Goal: Task Accomplishment & Management: Use online tool/utility

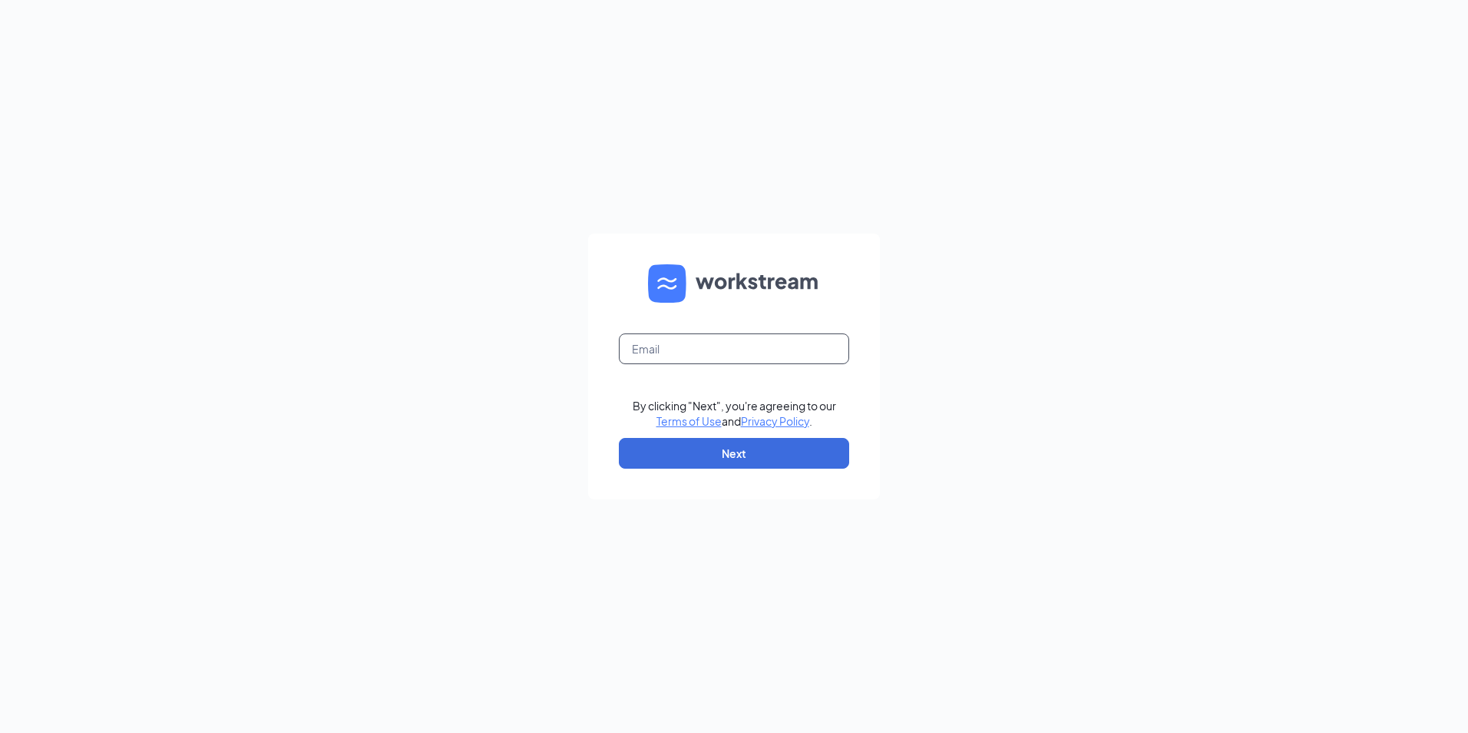
click at [640, 352] on input "text" at bounding box center [734, 348] width 230 height 31
type input "Ljs31201@ljsilvers.com"
click at [658, 448] on button "Next" at bounding box center [734, 453] width 230 height 31
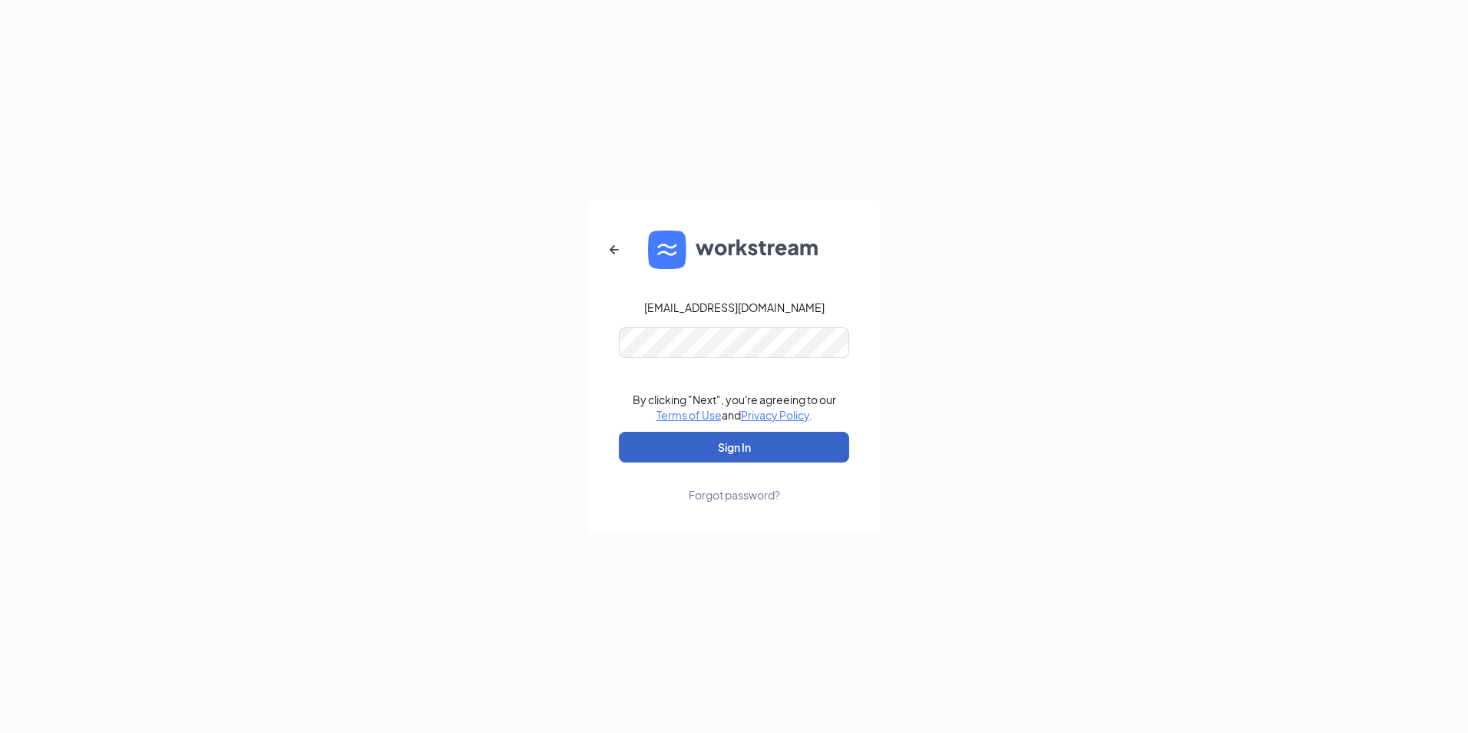
click at [647, 447] on button "Sign In" at bounding box center [734, 447] width 230 height 31
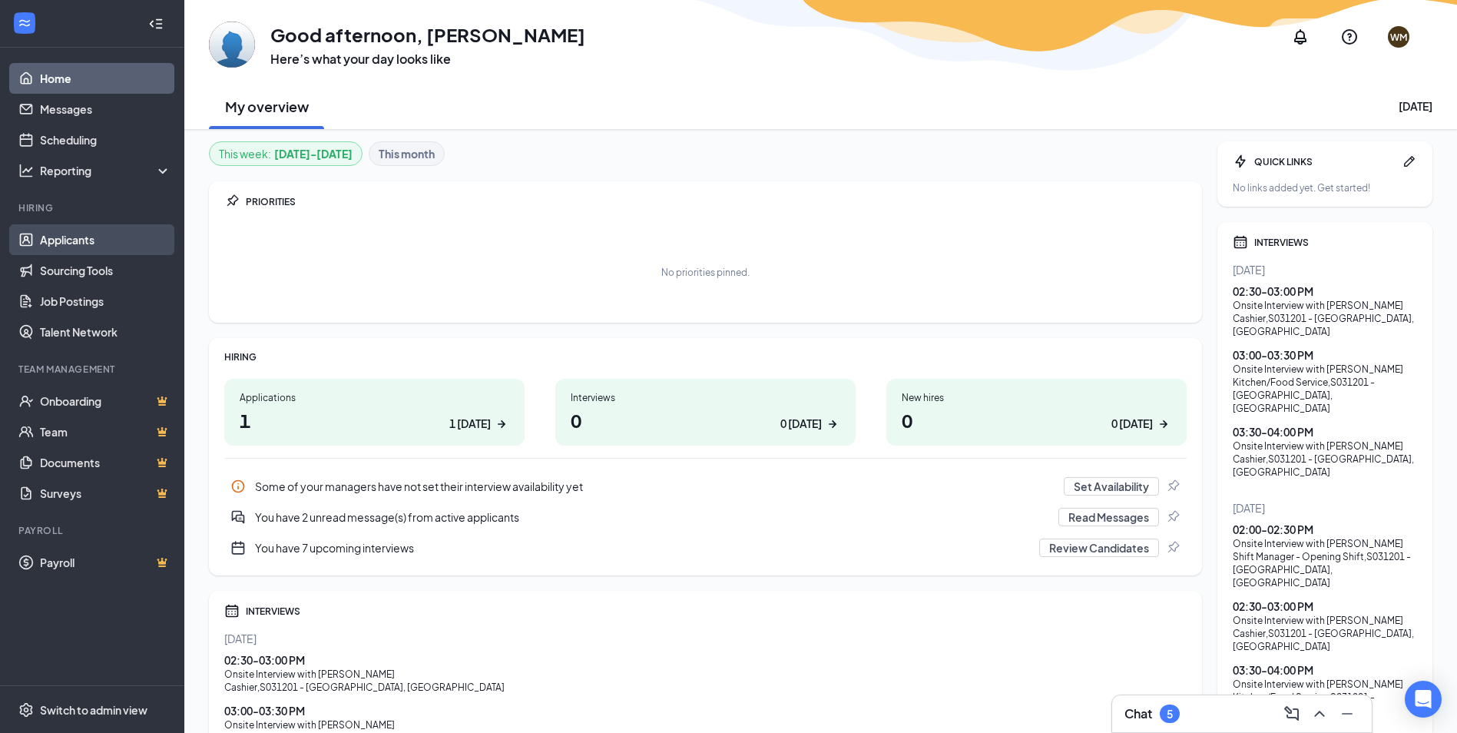
click at [63, 243] on link "Applicants" at bounding box center [105, 239] width 131 height 31
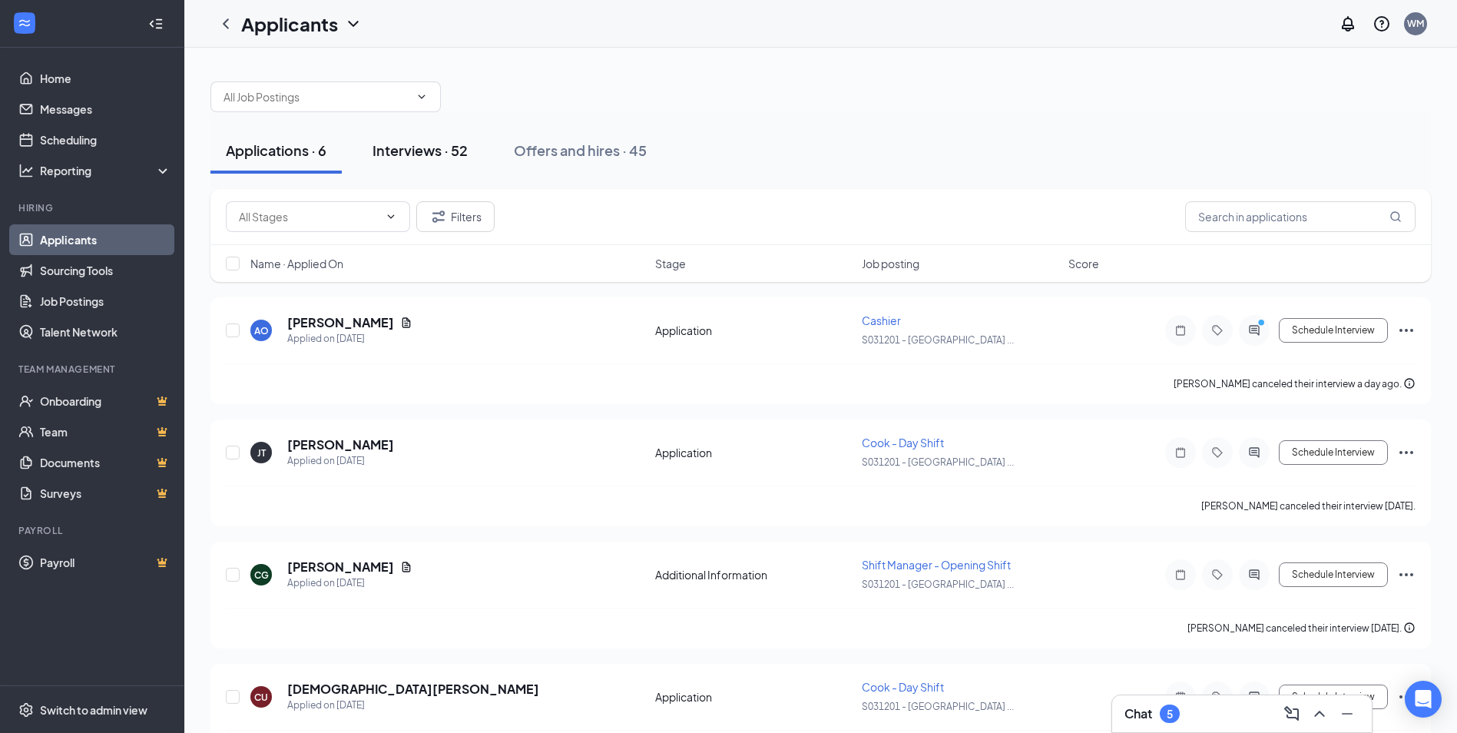
click at [406, 142] on div "Interviews · 52" at bounding box center [419, 150] width 95 height 19
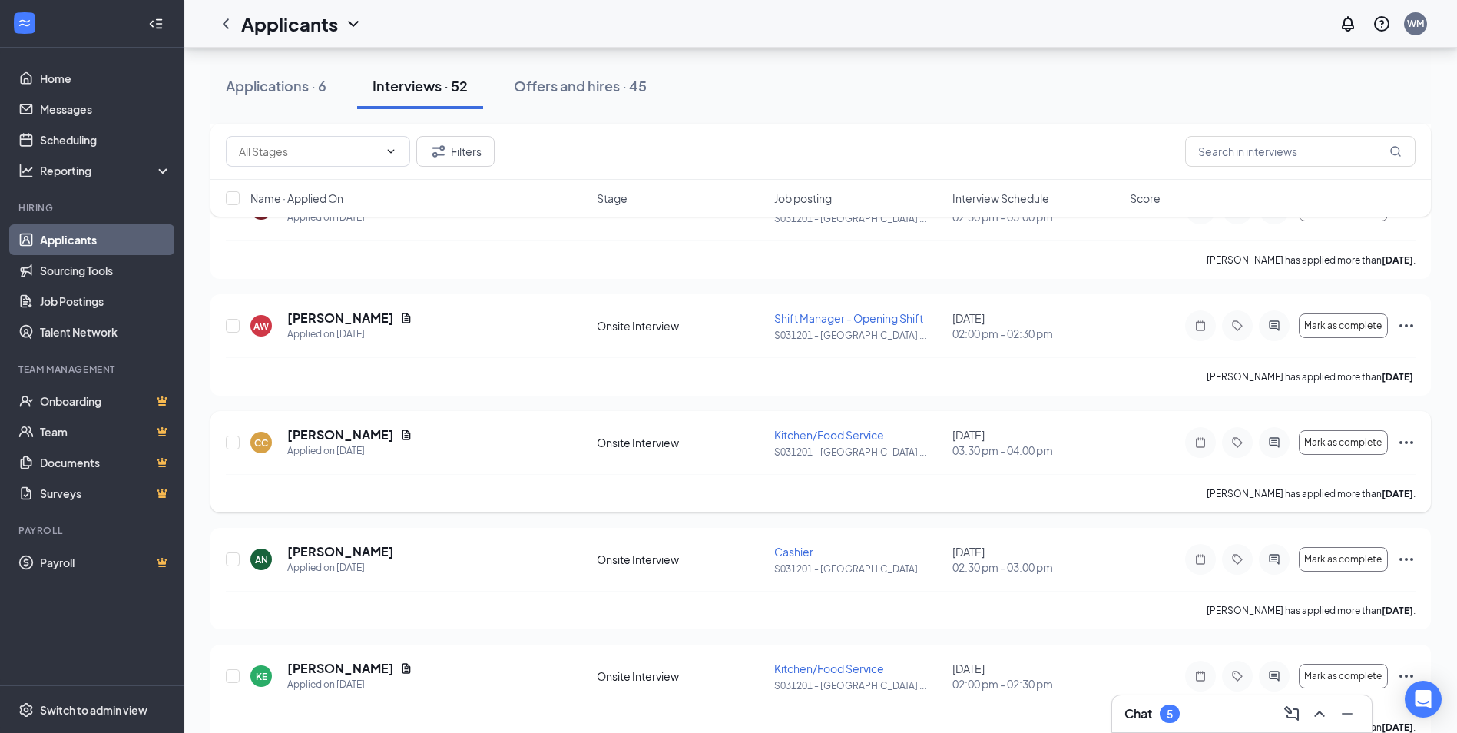
scroll to position [359, 0]
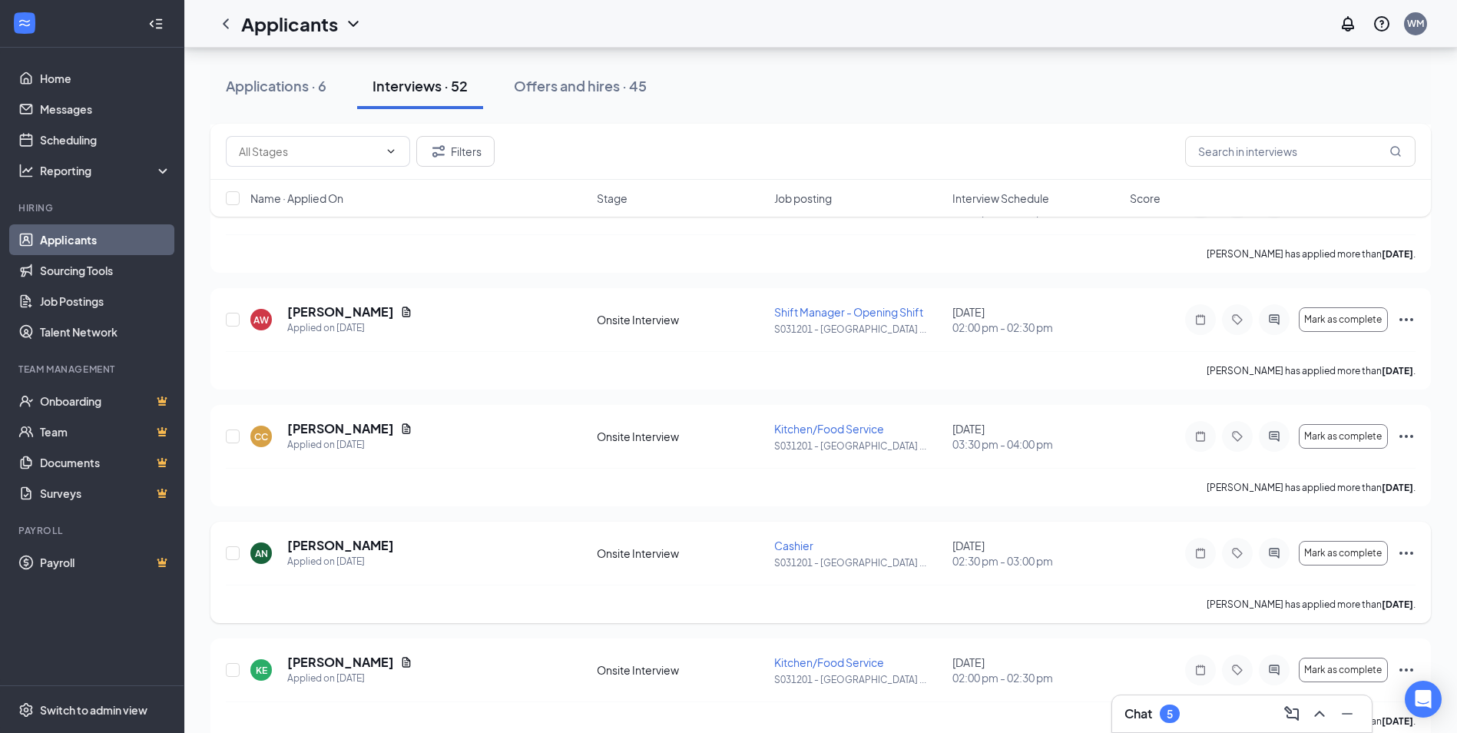
click at [1401, 551] on icon "Ellipses" at bounding box center [1406, 553] width 18 height 18
click at [1301, 587] on p "[PERSON_NAME] as hired" at bounding box center [1336, 584] width 132 height 15
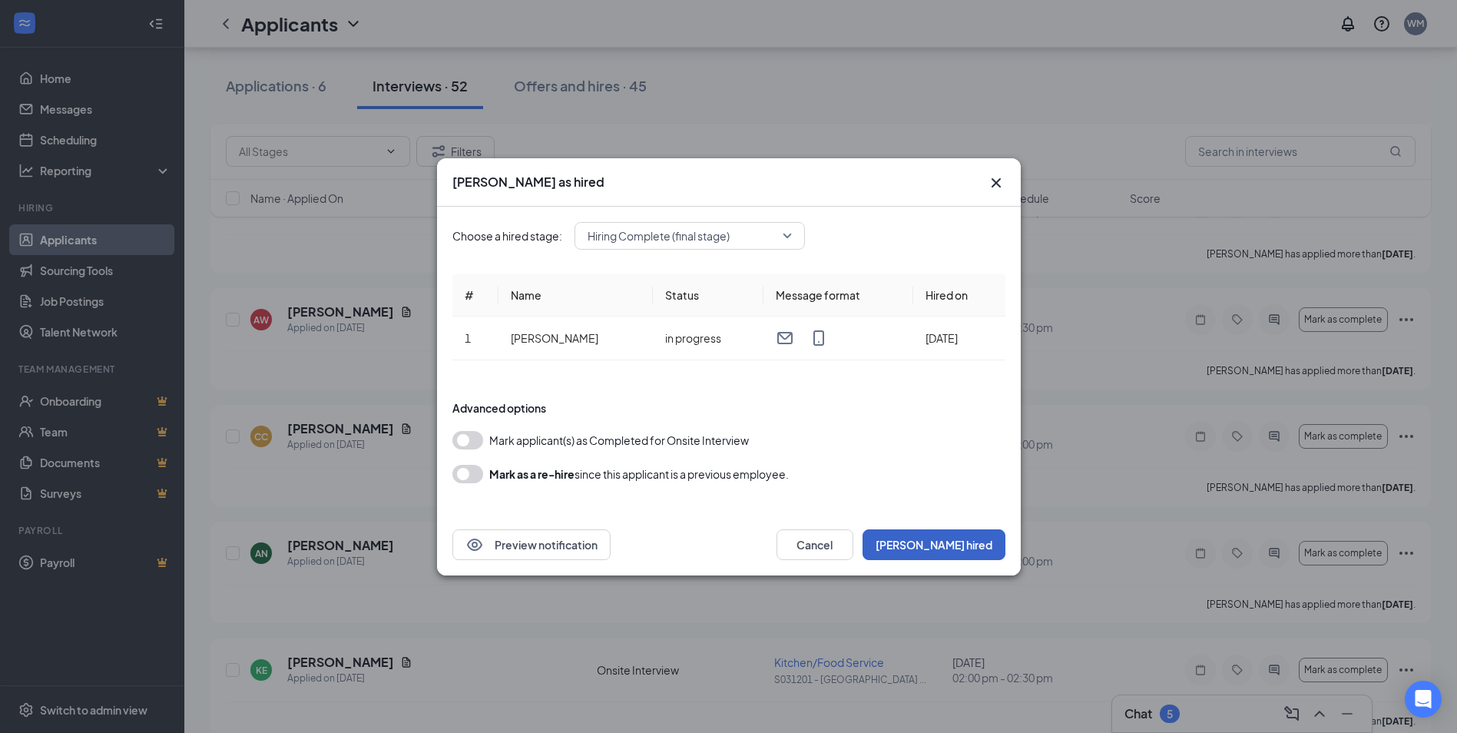
click at [975, 545] on button "[PERSON_NAME] hired" at bounding box center [933, 544] width 143 height 31
